Goal: Information Seeking & Learning: Learn about a topic

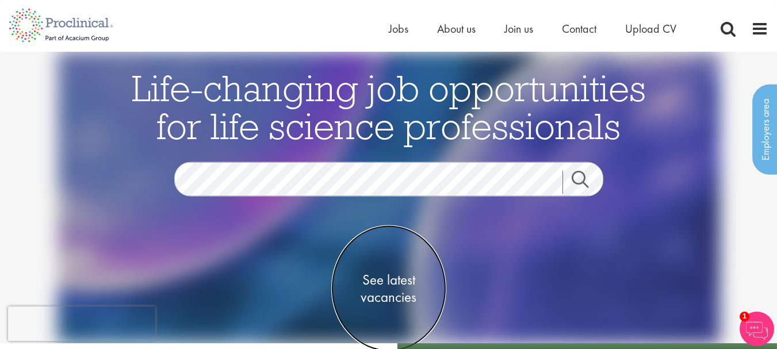
click at [387, 283] on span "See latest vacancies" at bounding box center [388, 288] width 115 height 34
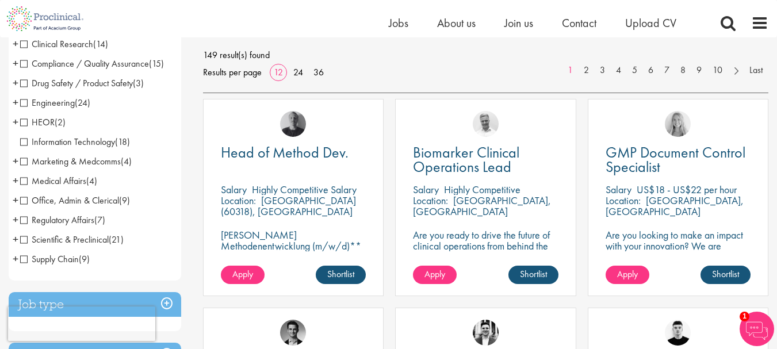
scroll to position [165, 0]
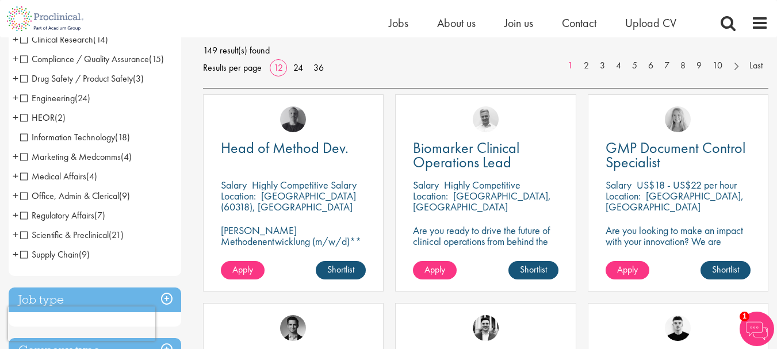
click at [22, 213] on span "Regulatory Affairs" at bounding box center [57, 215] width 74 height 12
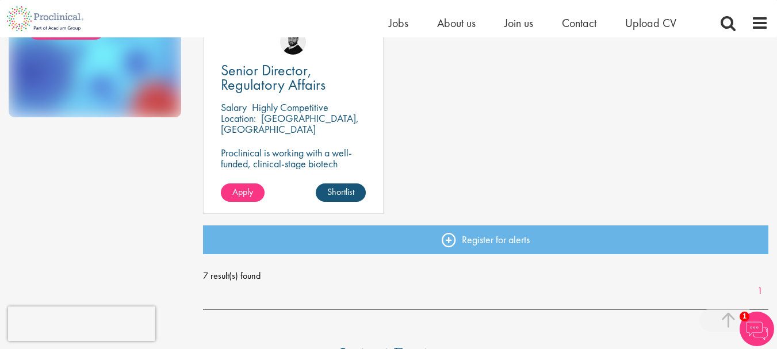
scroll to position [656, 0]
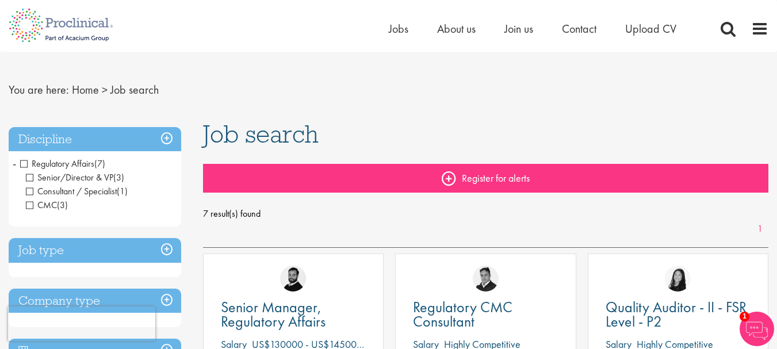
scroll to position [0, 0]
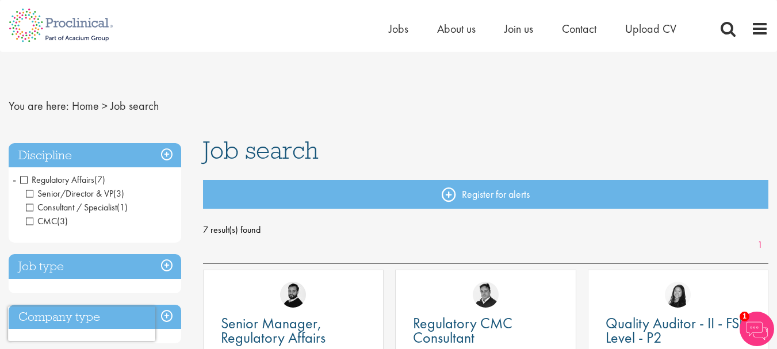
click at [25, 180] on span "Regulatory Affairs" at bounding box center [57, 180] width 74 height 12
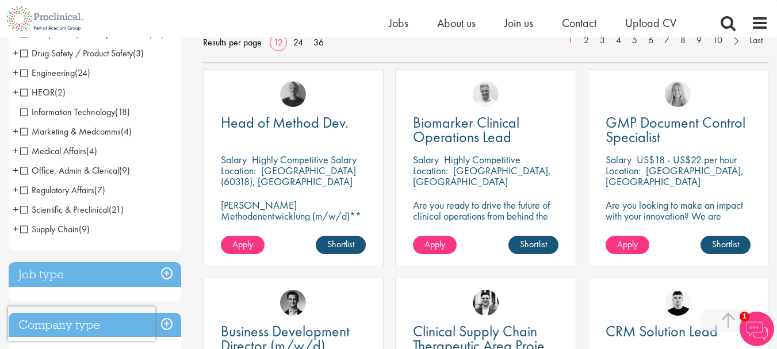
scroll to position [233, 0]
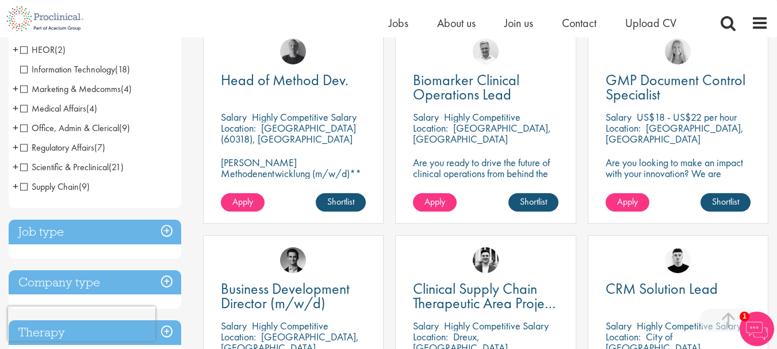
click at [23, 167] on span "Scientific & Preclinical" at bounding box center [64, 167] width 89 height 12
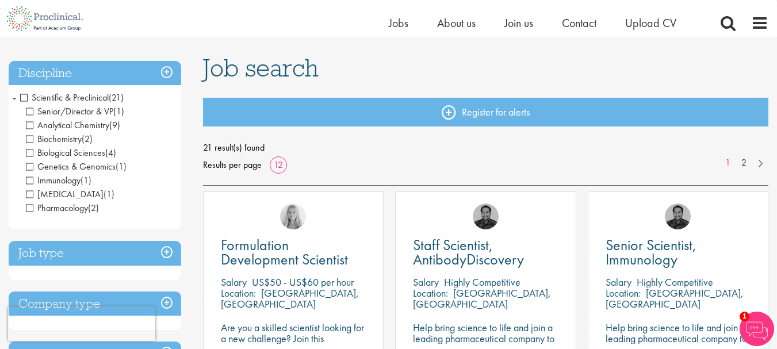
scroll to position [109, 0]
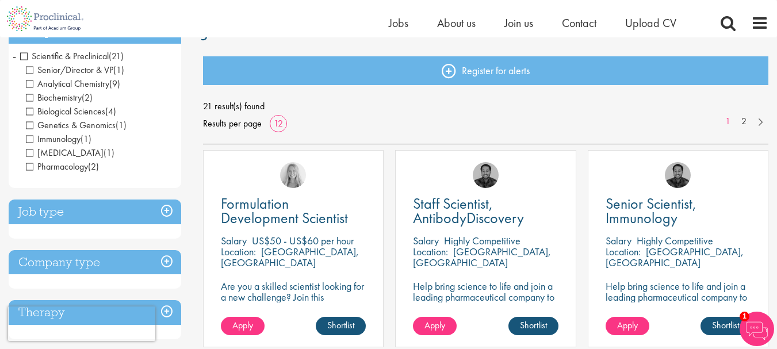
click at [21, 52] on span "Scientific & Preclinical" at bounding box center [64, 56] width 89 height 12
